Goal: Check status: Check status

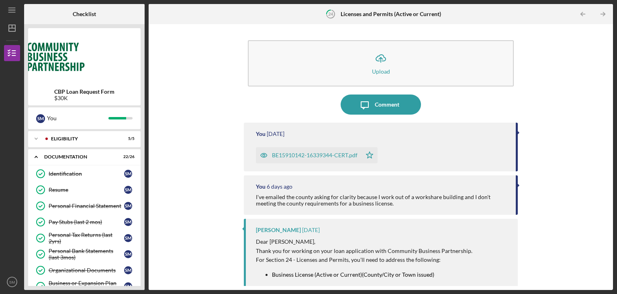
scroll to position [260, 0]
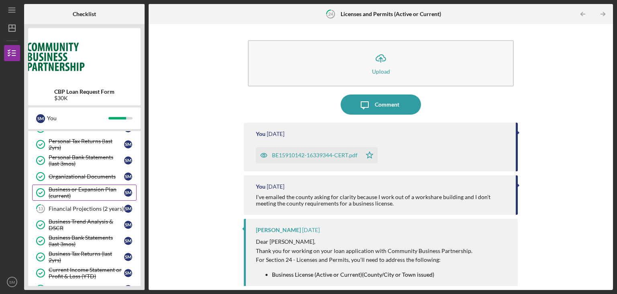
scroll to position [98, 0]
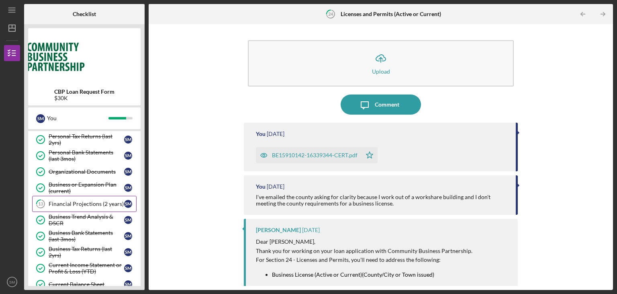
click at [98, 194] on link "Business or Expansion Plan (current) Business or Expansion Plan (current) S M" at bounding box center [84, 188] width 104 height 16
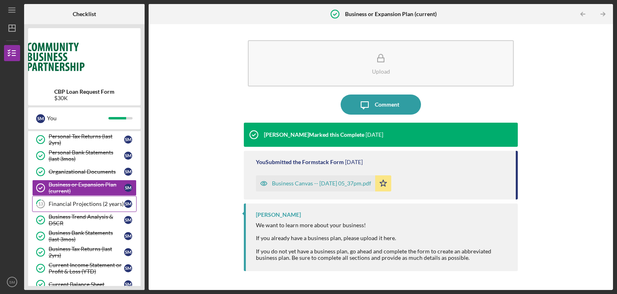
click at [98, 201] on div "Financial Projections (2 years)" at bounding box center [87, 203] width 76 height 6
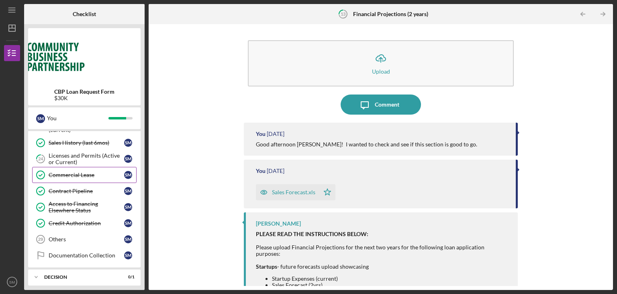
scroll to position [315, 0]
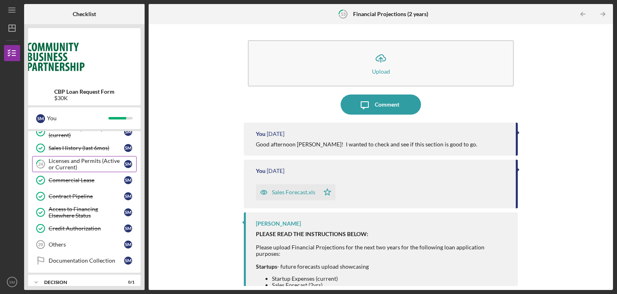
click at [93, 162] on div "Licenses and Permits (Active or Current)" at bounding box center [87, 163] width 76 height 13
